Goal: Transaction & Acquisition: Download file/media

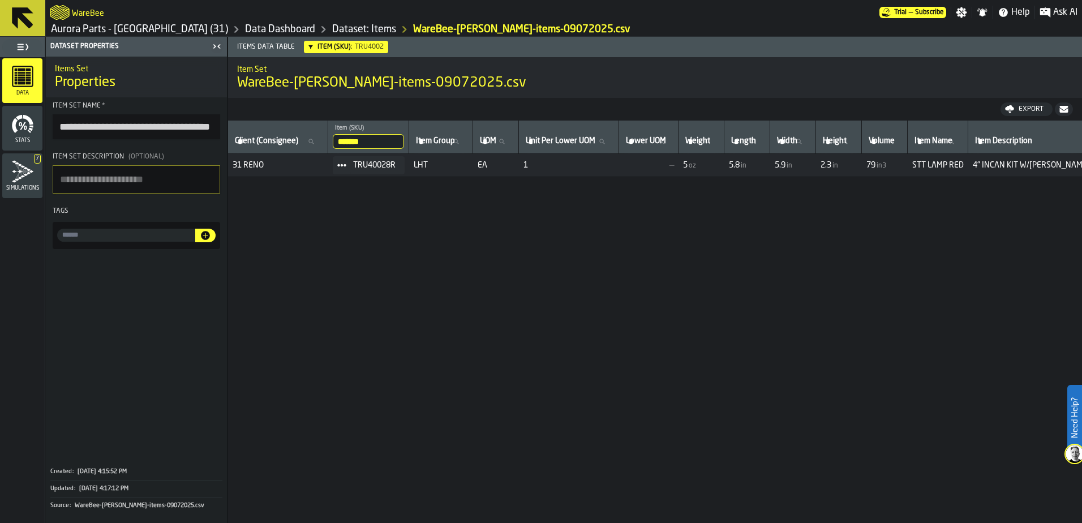
click at [19, 130] on icon "menu Stats" at bounding box center [22, 124] width 23 height 23
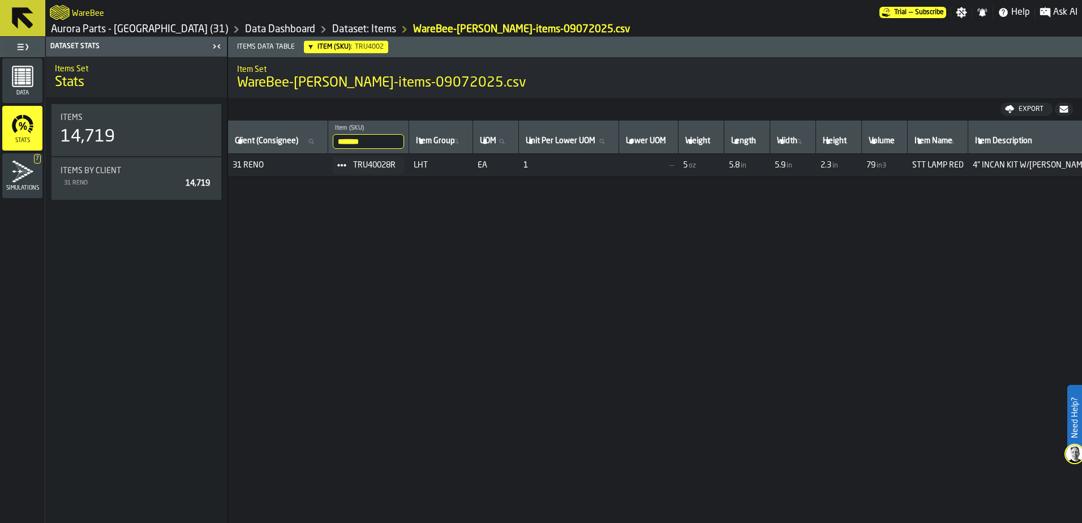
click at [20, 81] on rect "menu Data" at bounding box center [21, 80] width 7 height 2
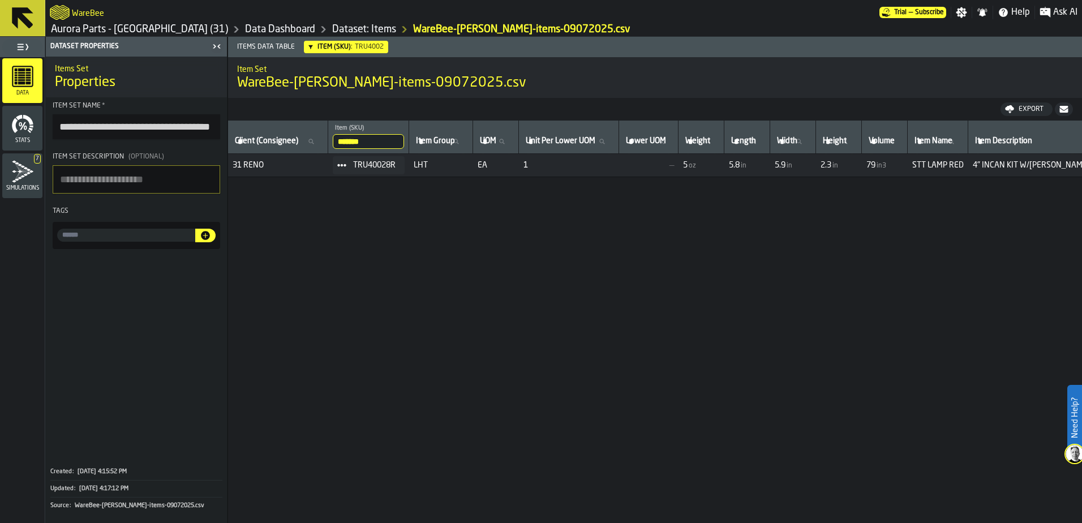
click at [332, 27] on link "Dataset: Items" at bounding box center [364, 29] width 64 height 12
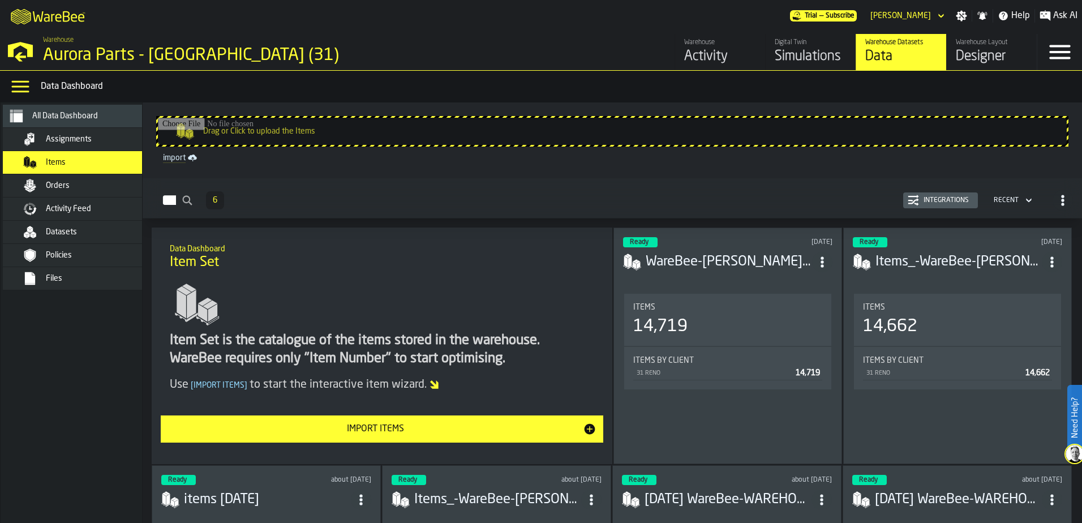
click at [58, 275] on span "Files" at bounding box center [54, 278] width 16 height 9
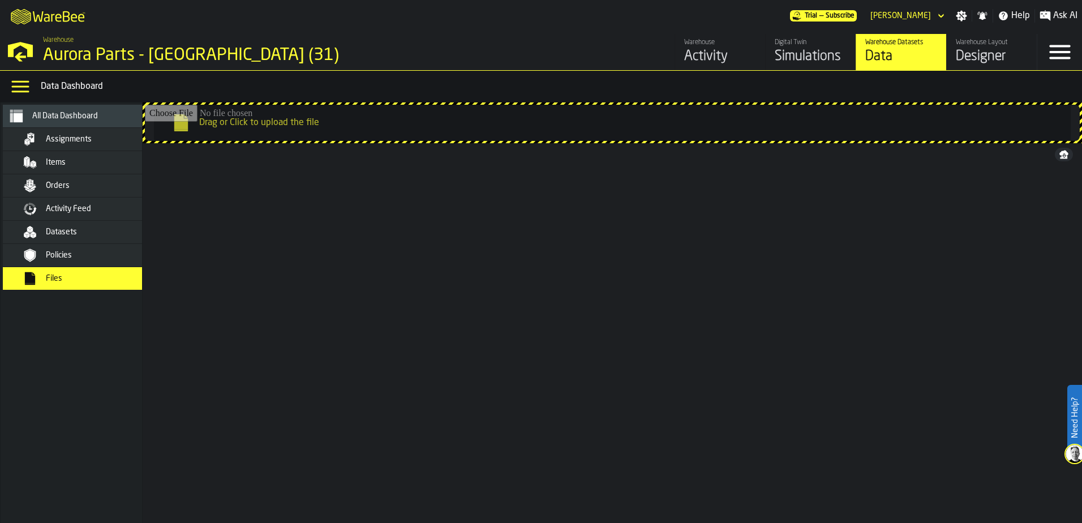
click at [62, 255] on span "Policies" at bounding box center [59, 255] width 26 height 9
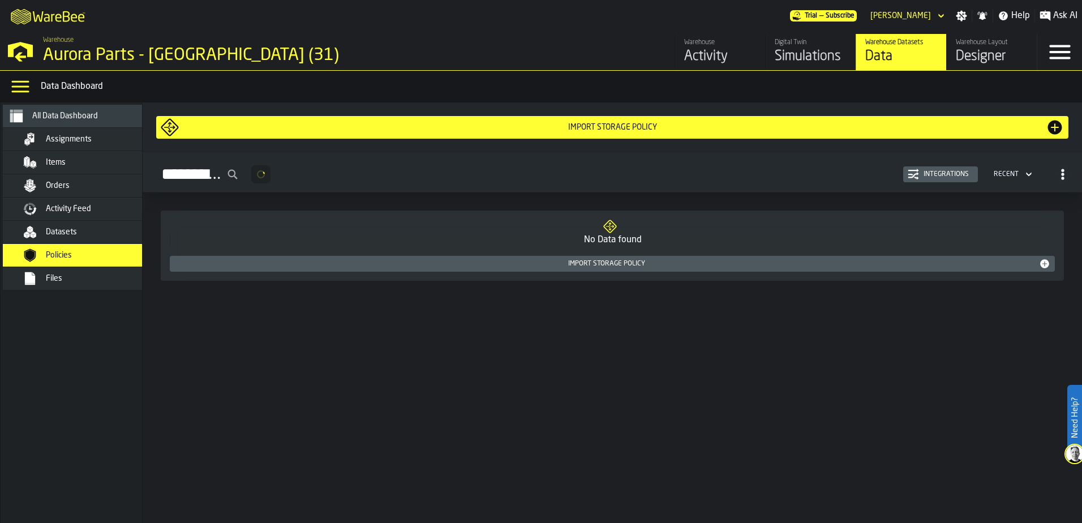
click at [63, 234] on span "Datasets" at bounding box center [61, 232] width 31 height 9
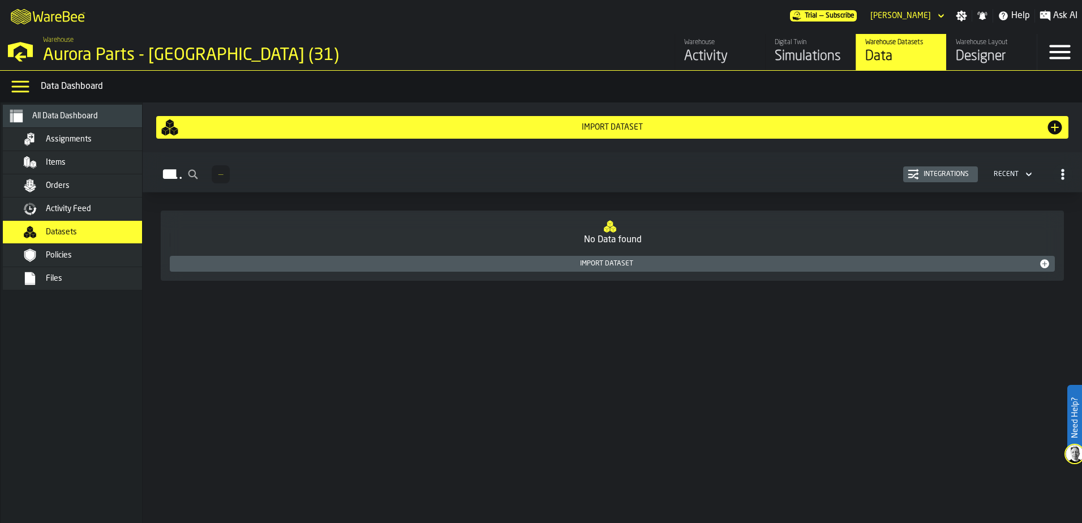
click at [946, 174] on div "Integrations" at bounding box center [946, 174] width 54 height 8
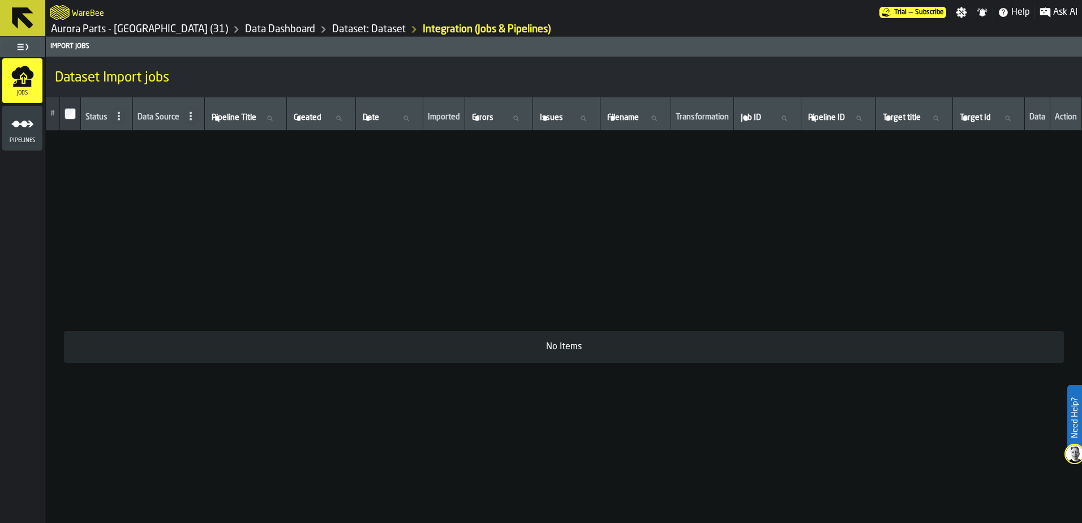
click at [24, 114] on icon "menu Pipelines" at bounding box center [22, 124] width 23 height 23
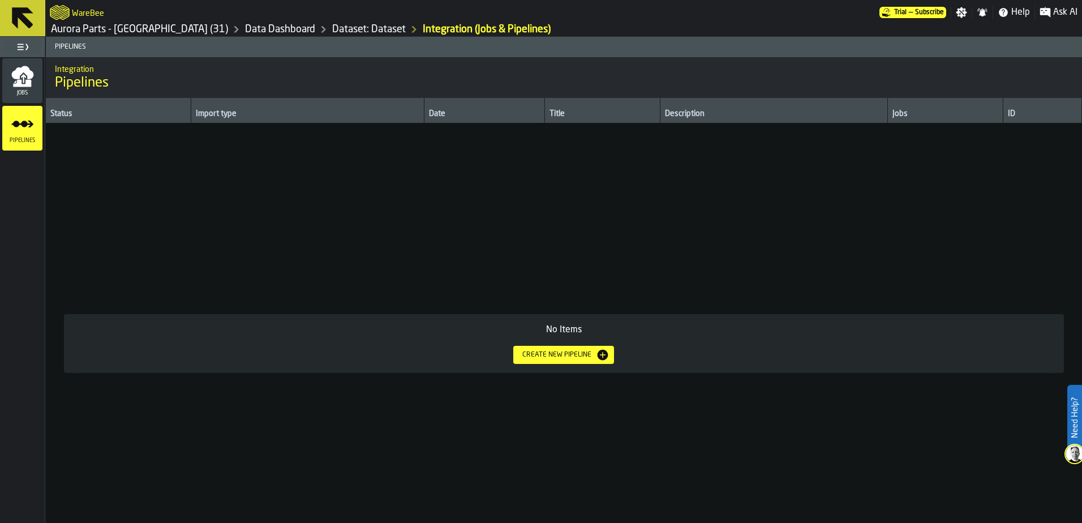
click at [18, 83] on icon "menu Jobs" at bounding box center [22, 83] width 18 height 7
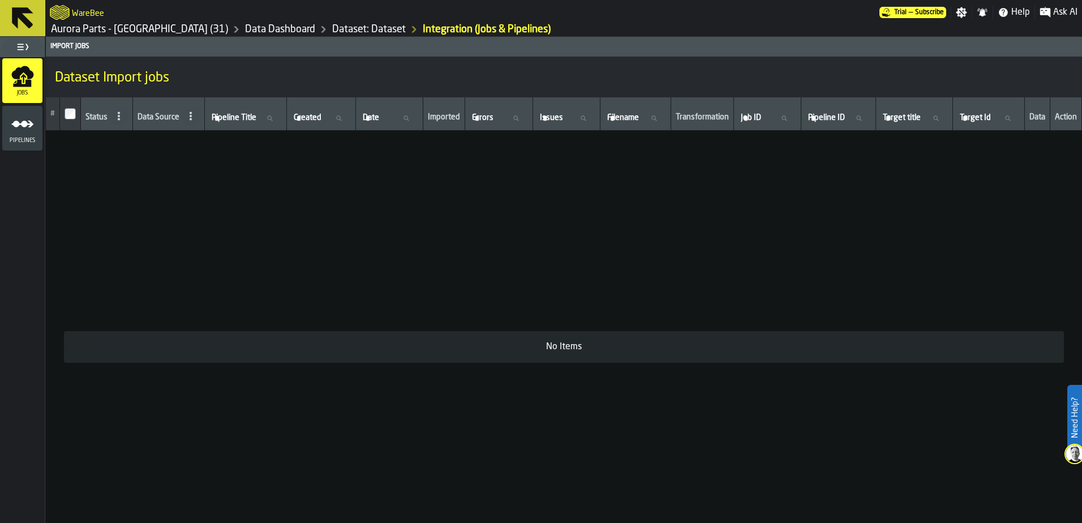
click at [332, 28] on link "Dataset: Dataset" at bounding box center [369, 29] width 74 height 12
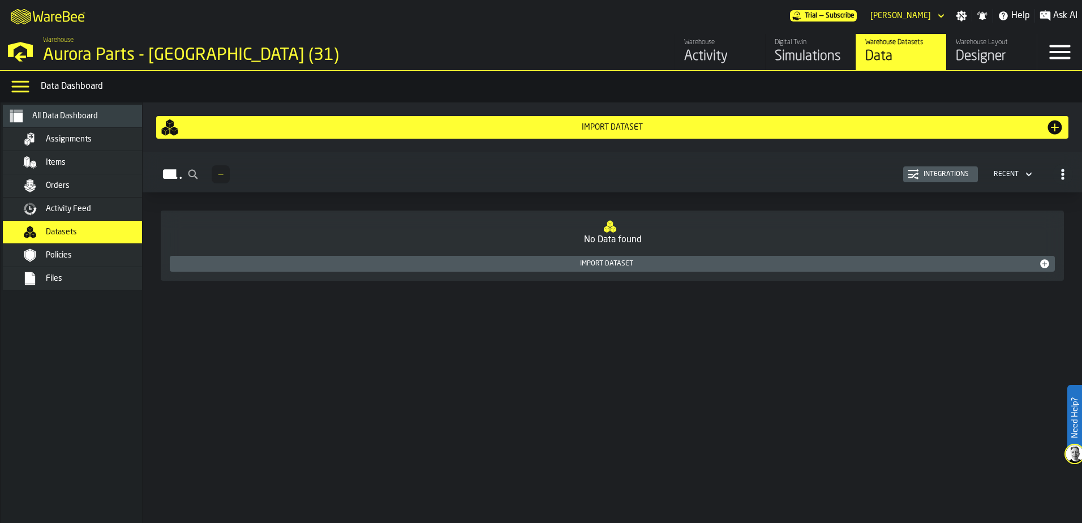
click at [993, 57] on div "Designer" at bounding box center [992, 57] width 72 height 18
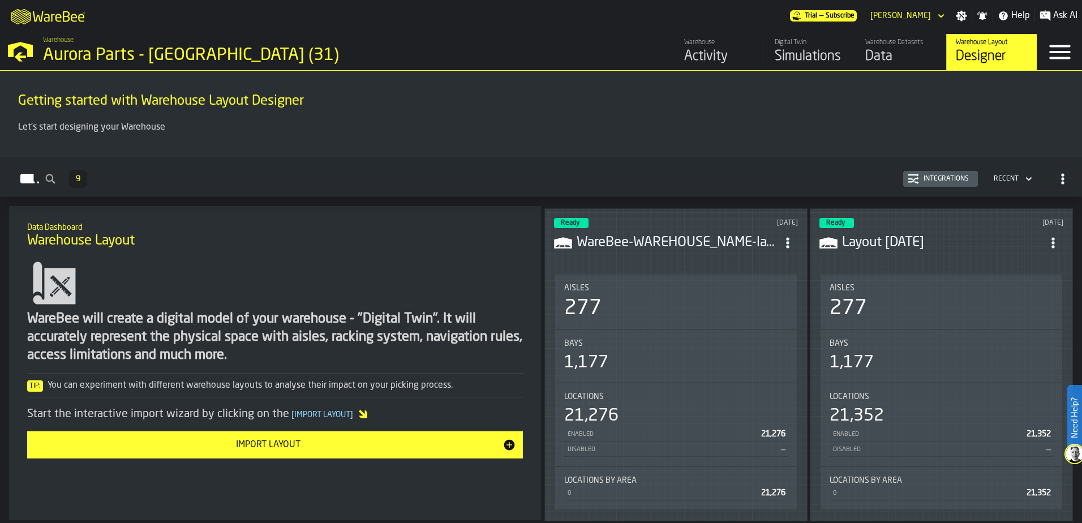
click at [675, 239] on h3 "WareBee-WAREHOUSE_NAME-layout-v24.04.001-V4.csv" at bounding box center [677, 243] width 201 height 18
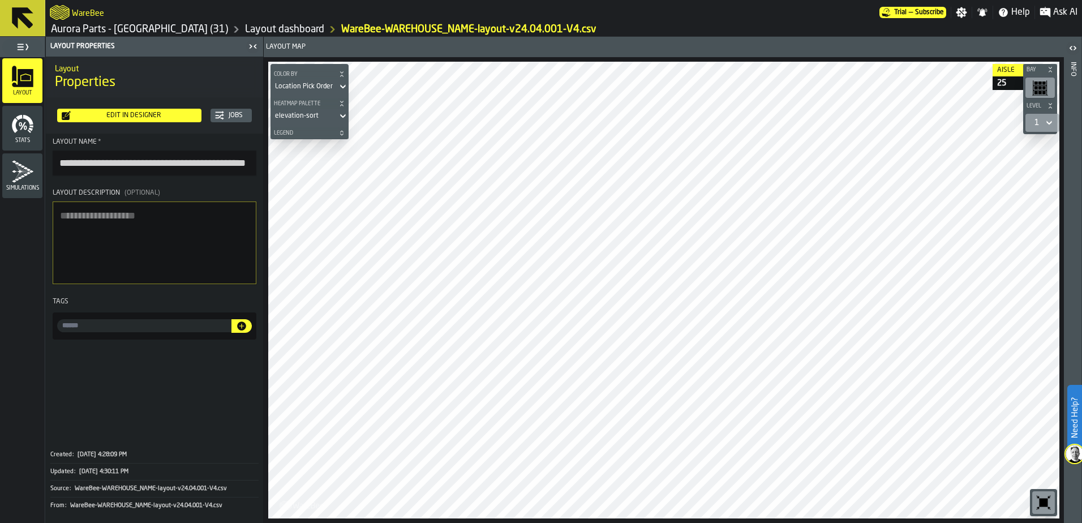
click at [24, 131] on icon "menu Stats" at bounding box center [22, 124] width 23 height 23
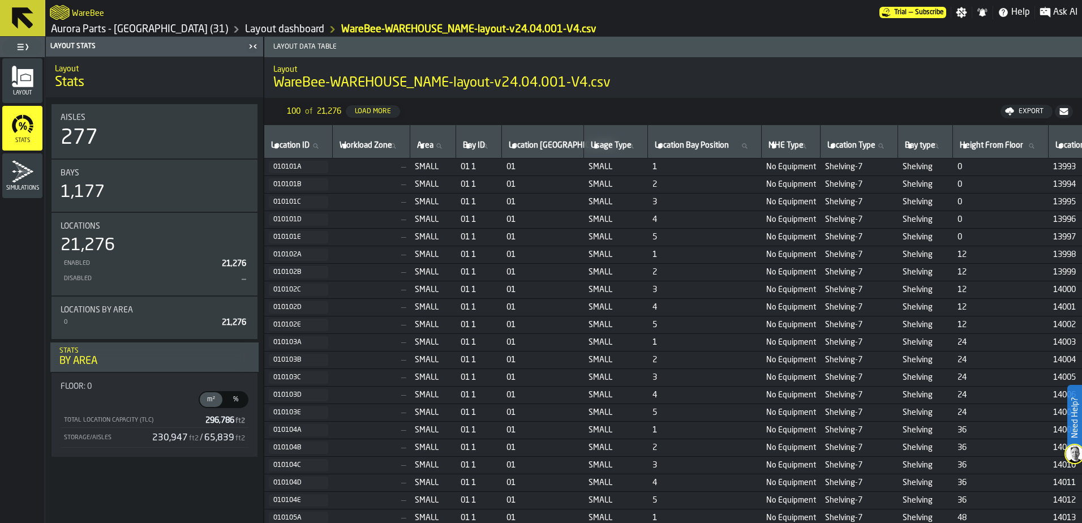
drag, startPoint x: 1023, startPoint y: 107, endPoint x: 992, endPoint y: 122, distance: 34.4
click at [1023, 106] on button "Export" at bounding box center [1027, 112] width 52 height 14
click at [1014, 113] on span "Download (csv)" at bounding box center [1022, 111] width 53 height 9
drag, startPoint x: 20, startPoint y: 82, endPoint x: 633, endPoint y: 0, distance: 618.5
click at [20, 82] on icon "menu Layout" at bounding box center [22, 78] width 21 height 18
